Goal: Use online tool/utility: Use online tool/utility

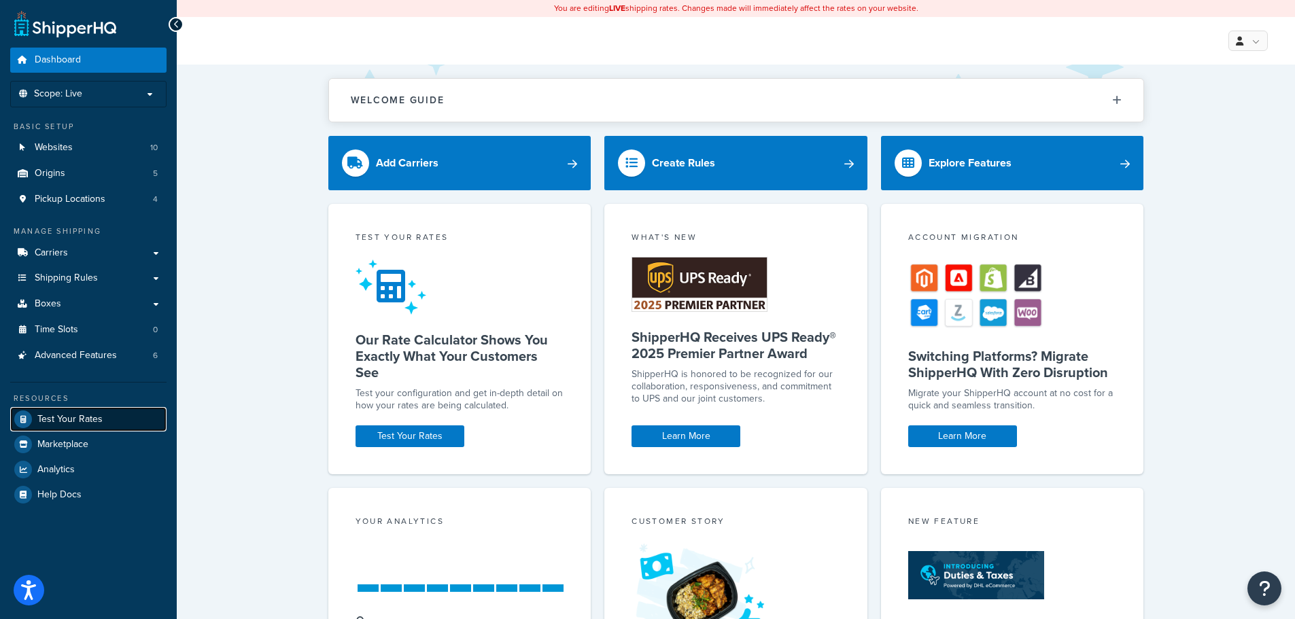
click at [85, 417] on span "Test Your Rates" at bounding box center [69, 420] width 65 height 12
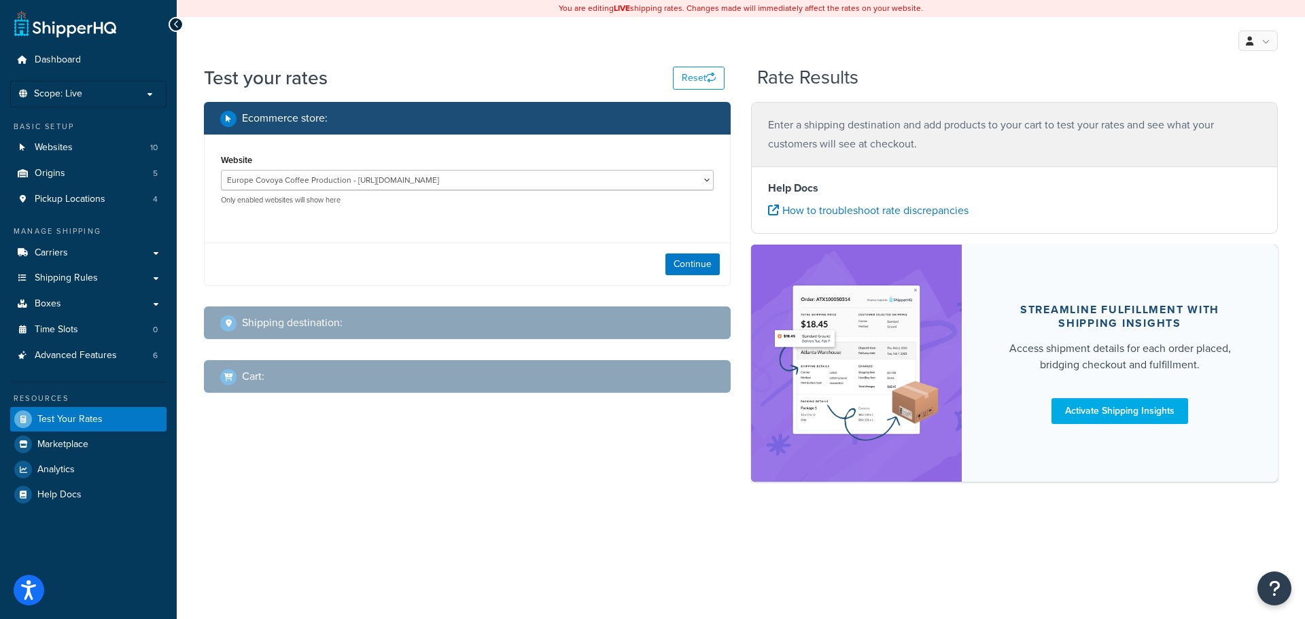
click at [724, 273] on div "Continue" at bounding box center [467, 264] width 525 height 43
click at [699, 262] on button "Continue" at bounding box center [692, 264] width 54 height 22
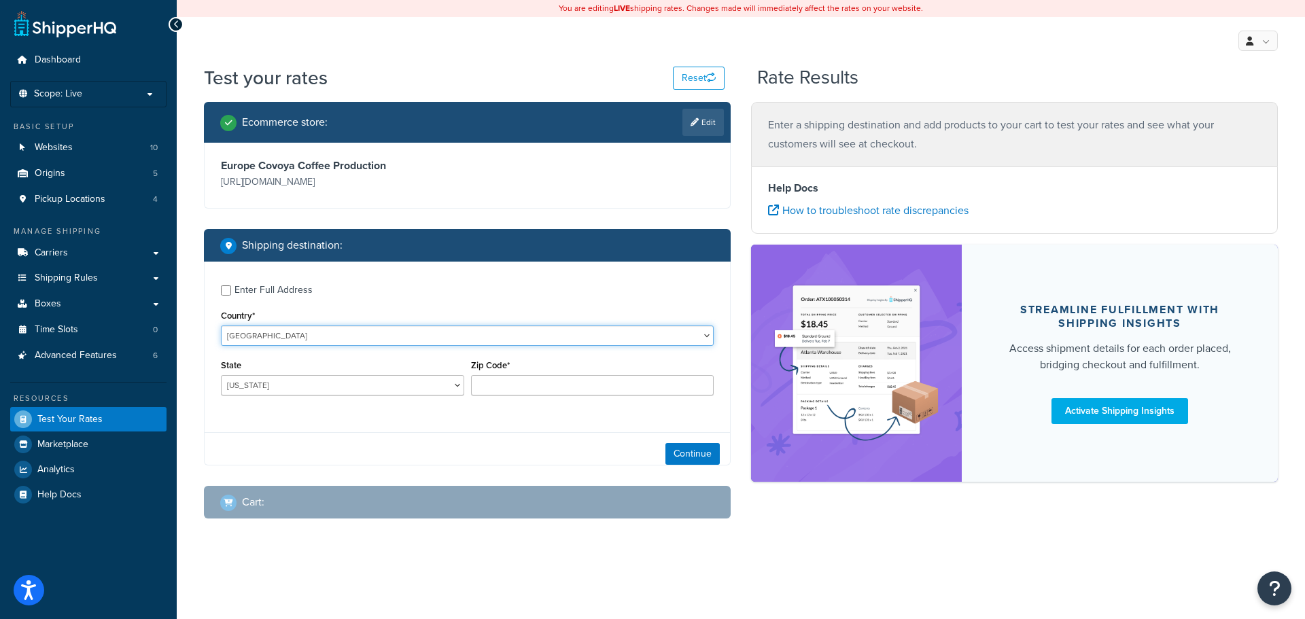
click at [363, 353] on div "Enter Full Address Country* [GEOGRAPHIC_DATA] [GEOGRAPHIC_DATA] [GEOGRAPHIC_DAT…" at bounding box center [467, 342] width 525 height 160
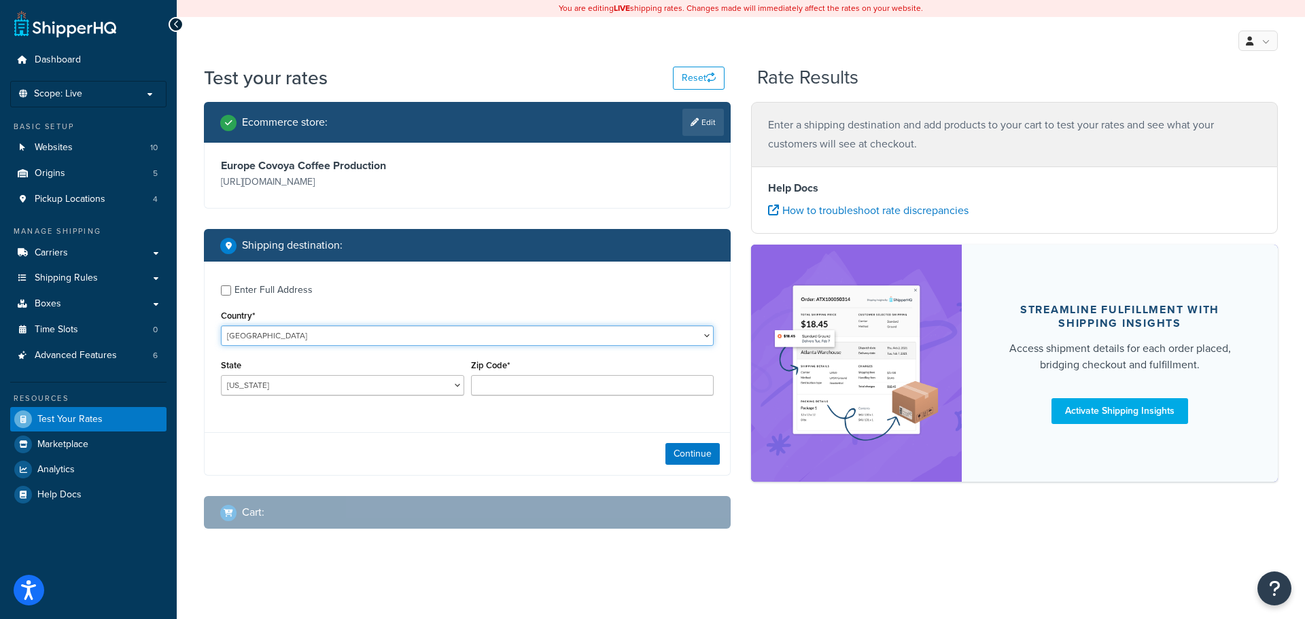
select select "RO"
click at [221, 326] on select "[GEOGRAPHIC_DATA] [GEOGRAPHIC_DATA] [GEOGRAPHIC_DATA] [GEOGRAPHIC_DATA] [GEOGRA…" at bounding box center [467, 336] width 493 height 20
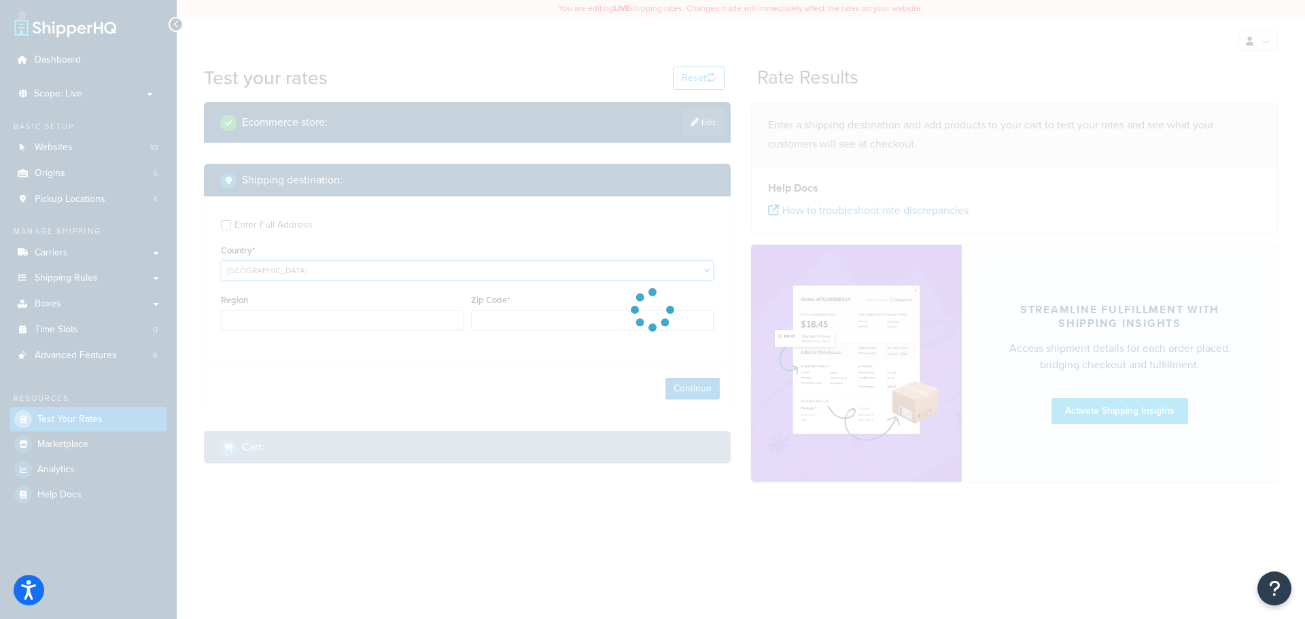
type input "AL"
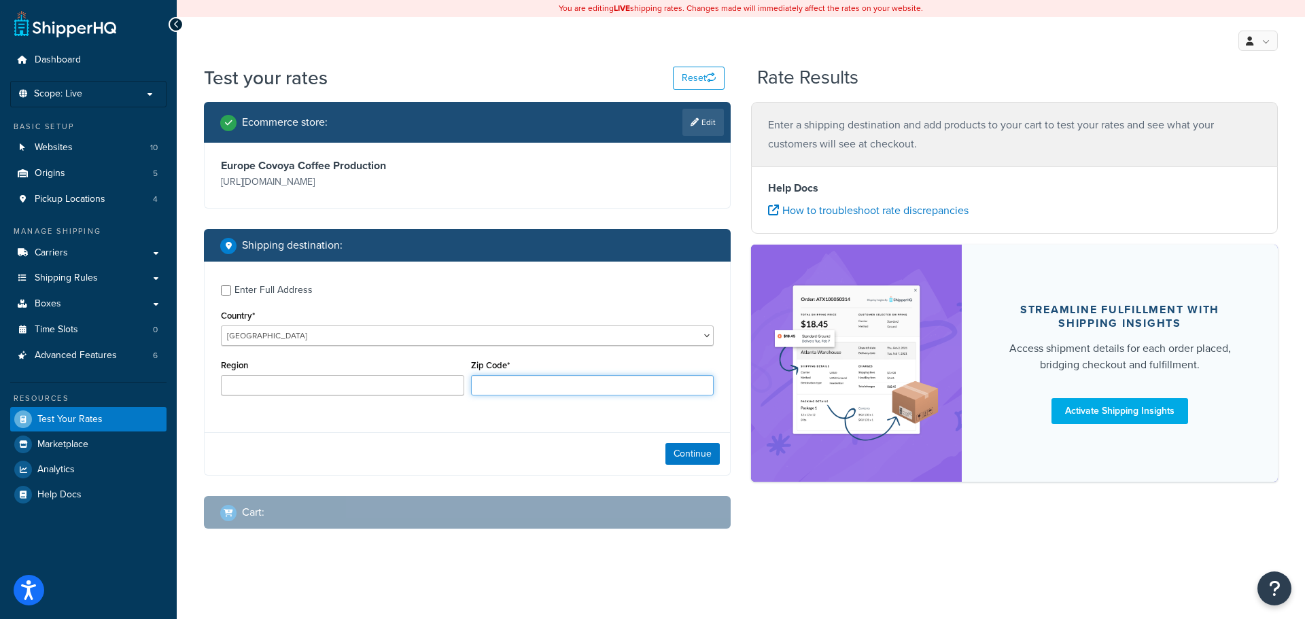
click at [532, 382] on input "Zip Code*" at bounding box center [592, 385] width 243 height 20
paste input "030825"
type input "030825"
click at [675, 464] on button "Continue" at bounding box center [692, 454] width 54 height 22
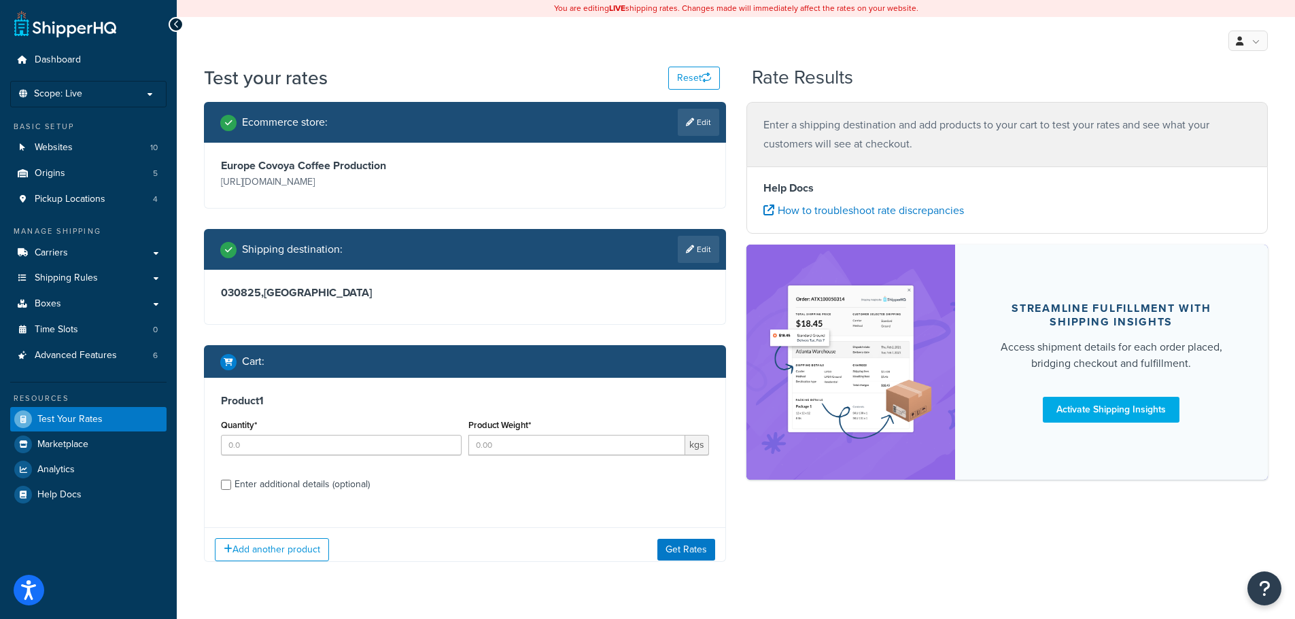
scroll to position [24, 0]
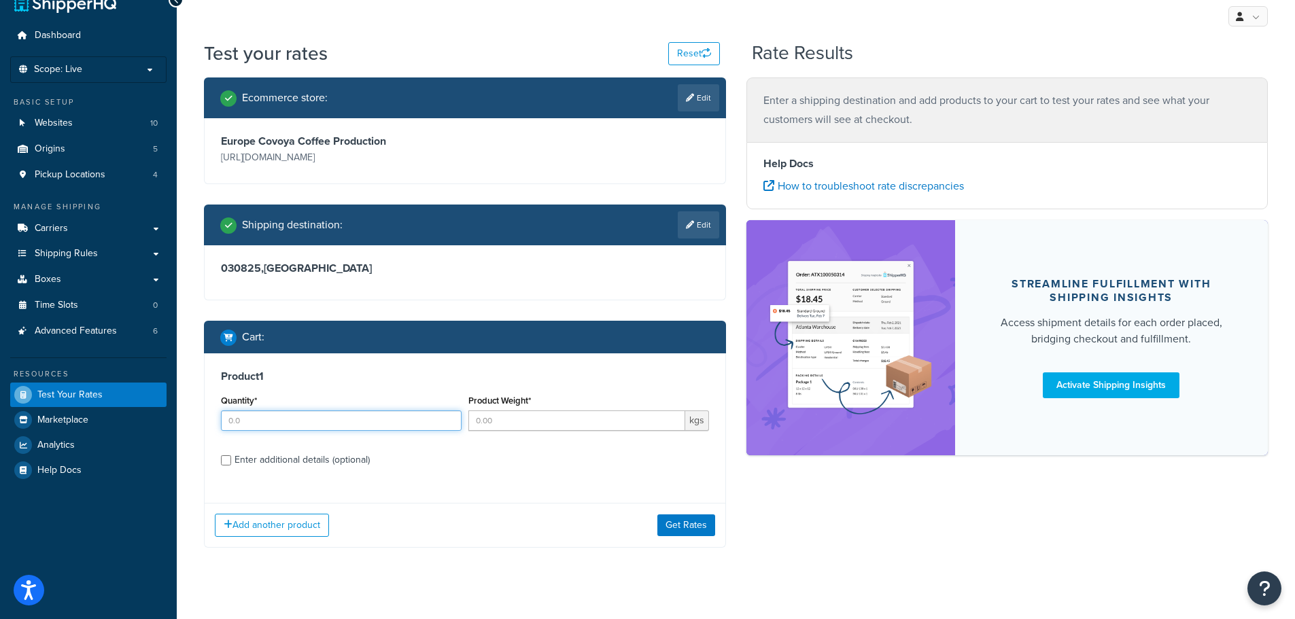
click at [412, 421] on input "Quantity*" at bounding box center [341, 420] width 241 height 20
type input "9"
click at [540, 416] on input "Product Weight*" at bounding box center [576, 420] width 217 height 20
type input "60"
click at [680, 528] on button "Get Rates" at bounding box center [686, 525] width 58 height 22
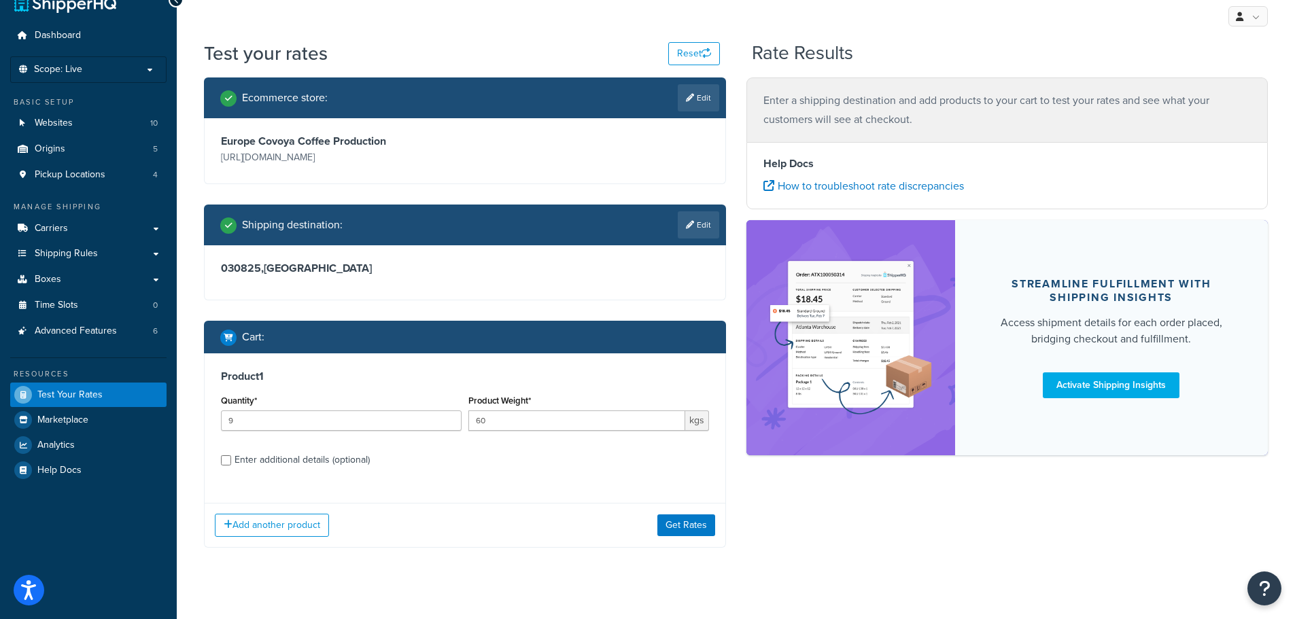
scroll to position [0, 0]
